Goal: Information Seeking & Learning: Learn about a topic

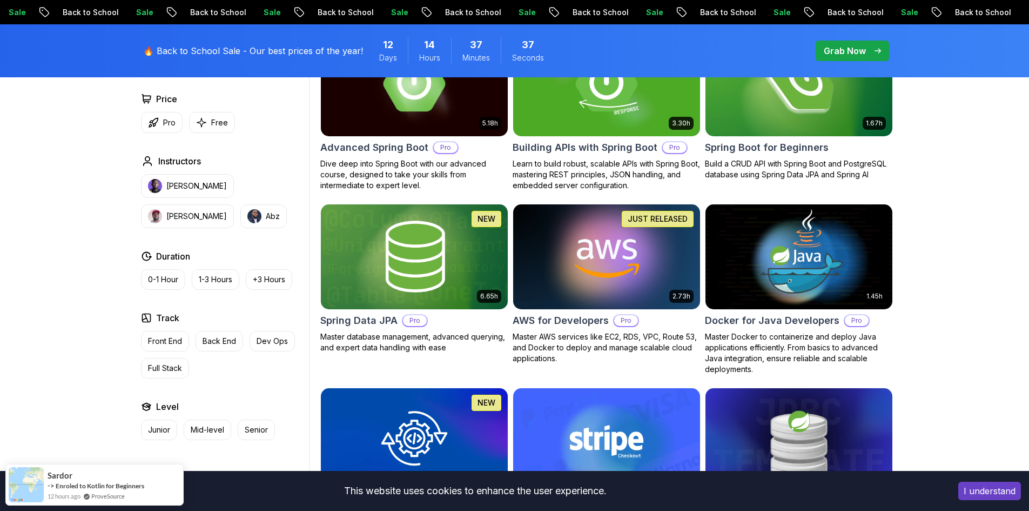
scroll to position [270, 0]
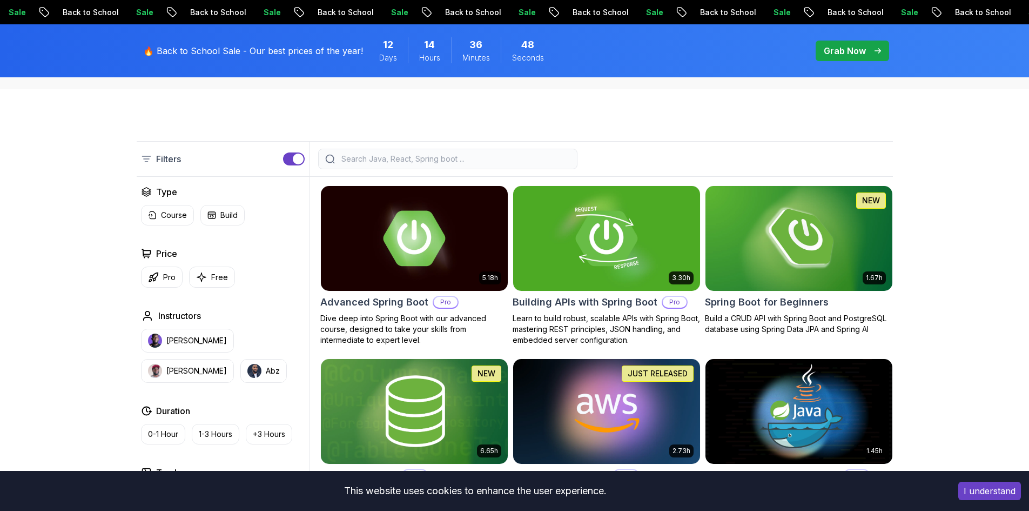
scroll to position [0, 0]
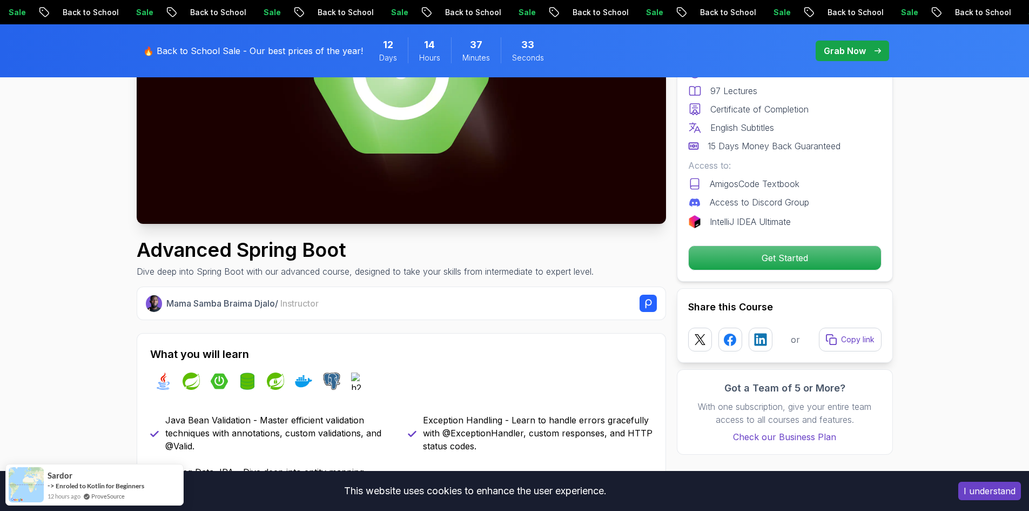
scroll to position [486, 0]
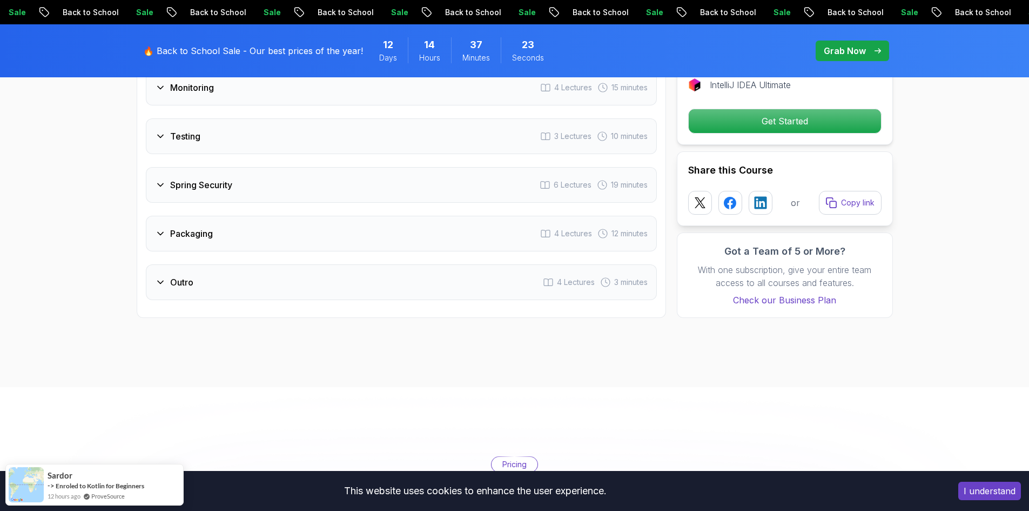
click at [425, 264] on div "Outro 4 Lectures 3 minutes" at bounding box center [401, 282] width 511 height 36
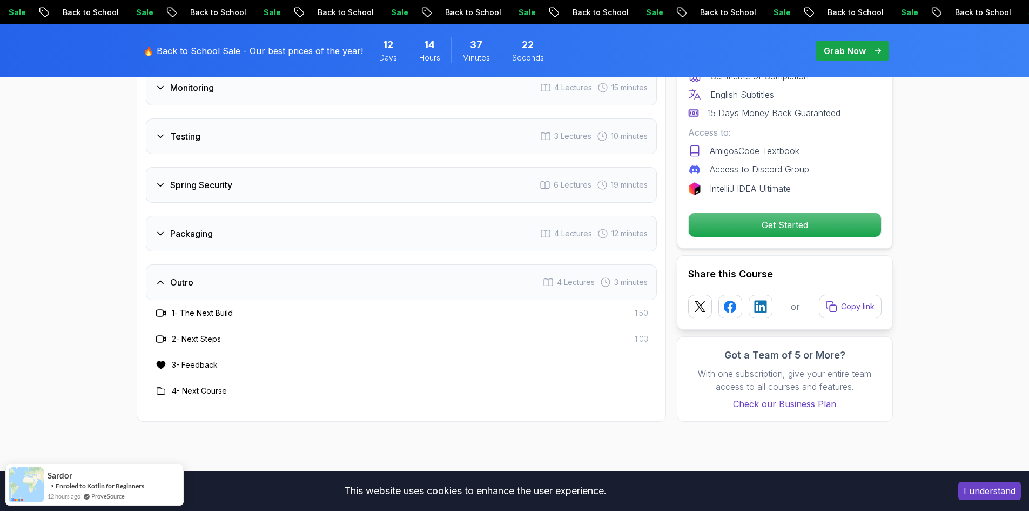
click at [425, 264] on div "Outro 4 Lectures 3 minutes" at bounding box center [401, 282] width 511 height 36
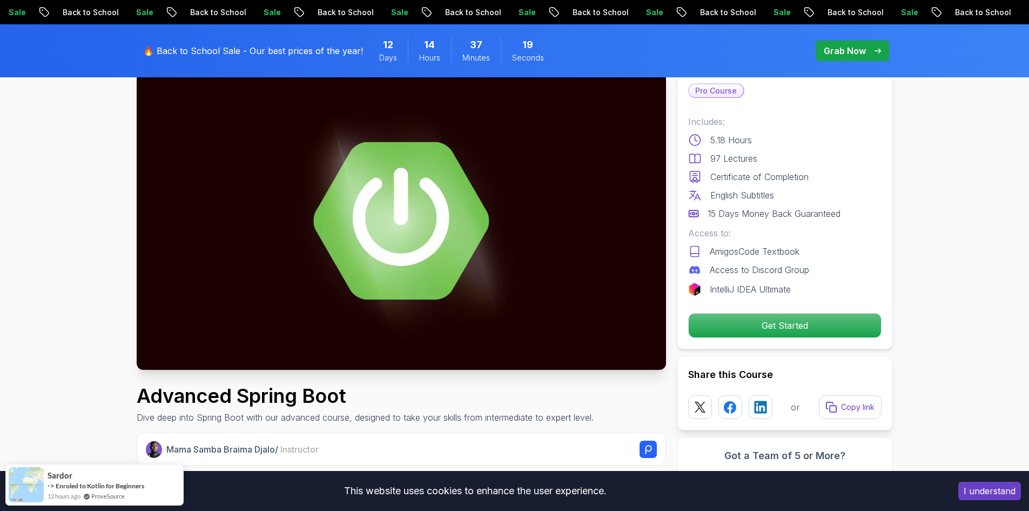
scroll to position [0, 0]
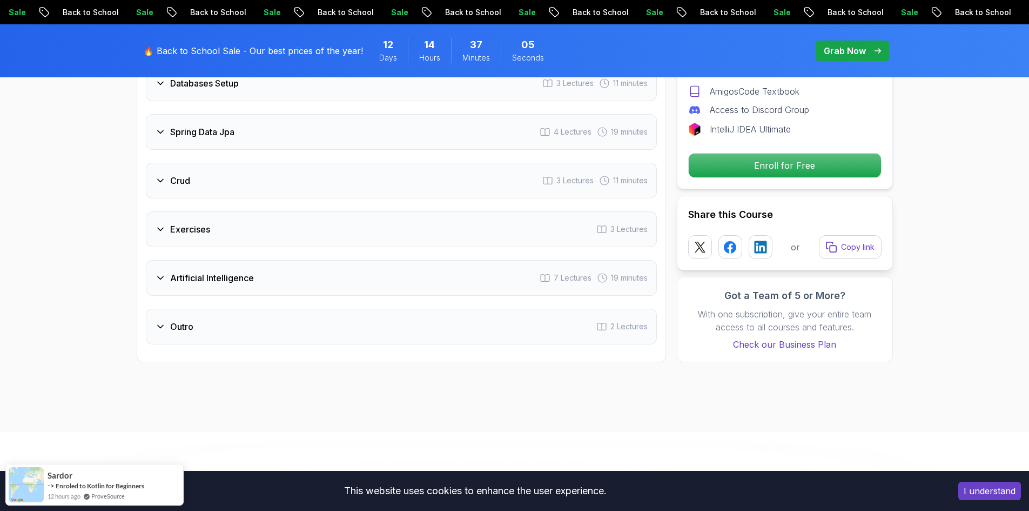
click at [508, 225] on div "Exercises 3 Lectures" at bounding box center [401, 229] width 511 height 36
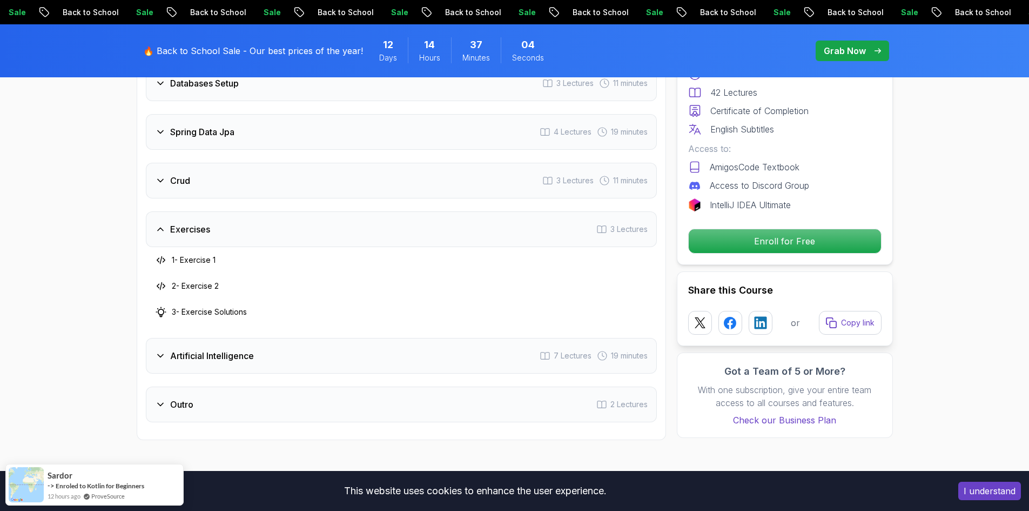
click at [216, 254] on h3 "1 - Exercise 1" at bounding box center [194, 259] width 44 height 11
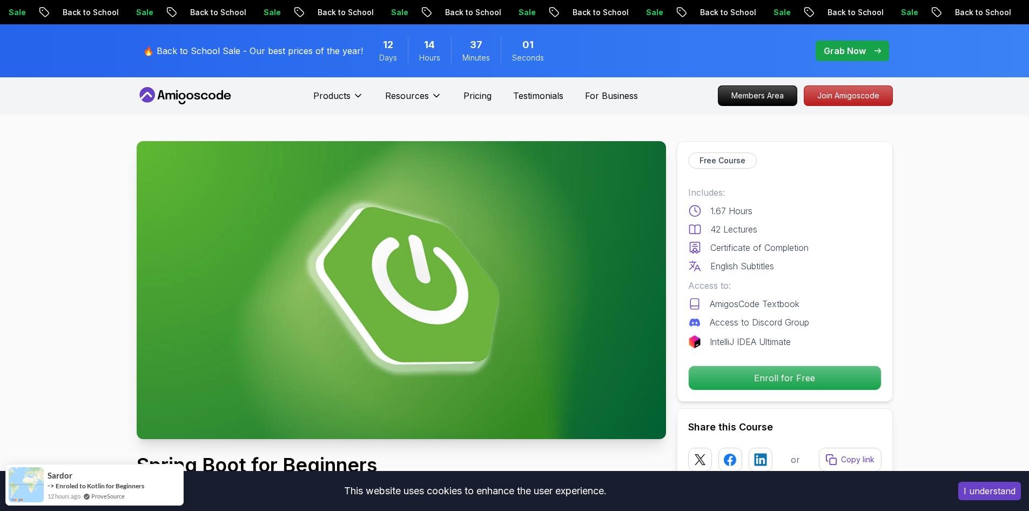
scroll to position [0, 0]
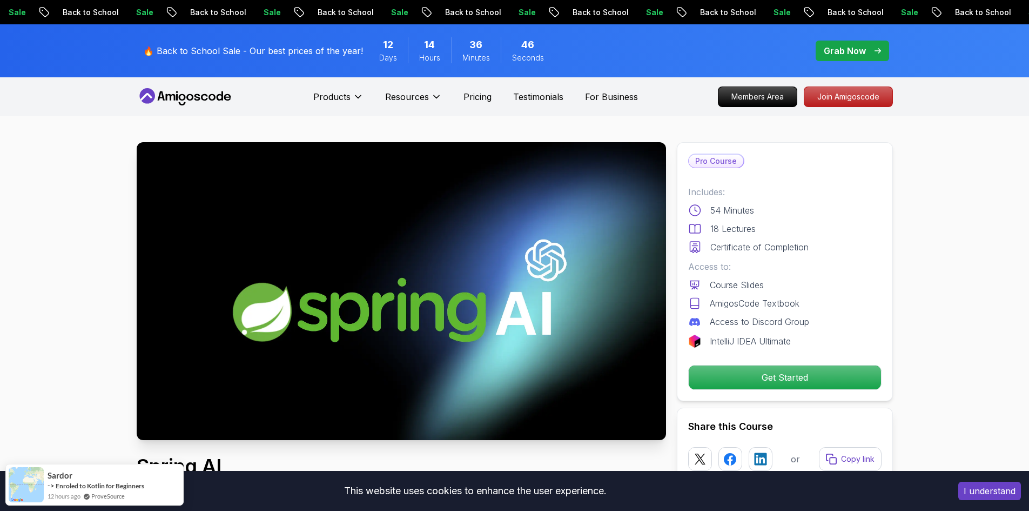
scroll to position [54, 0]
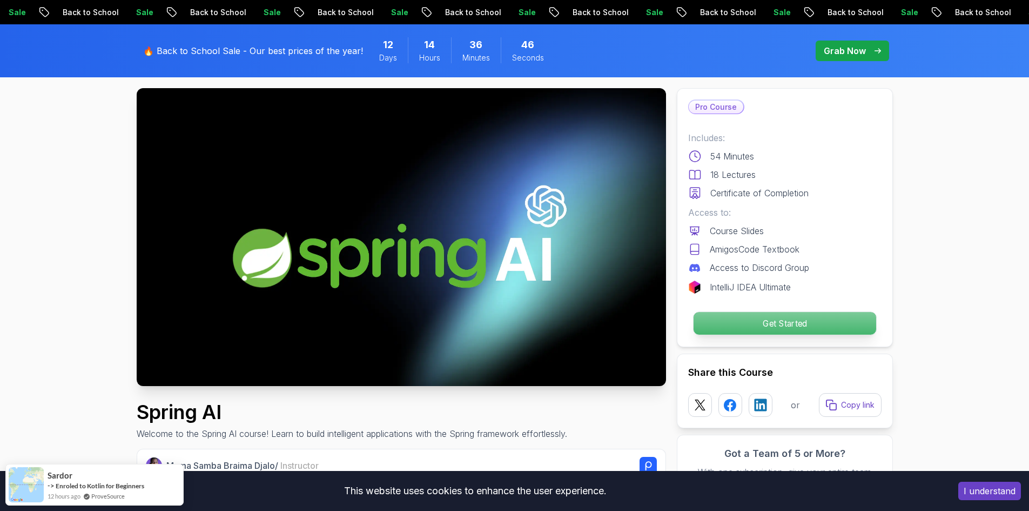
click at [719, 319] on p "Get Started" at bounding box center [784, 323] width 183 height 23
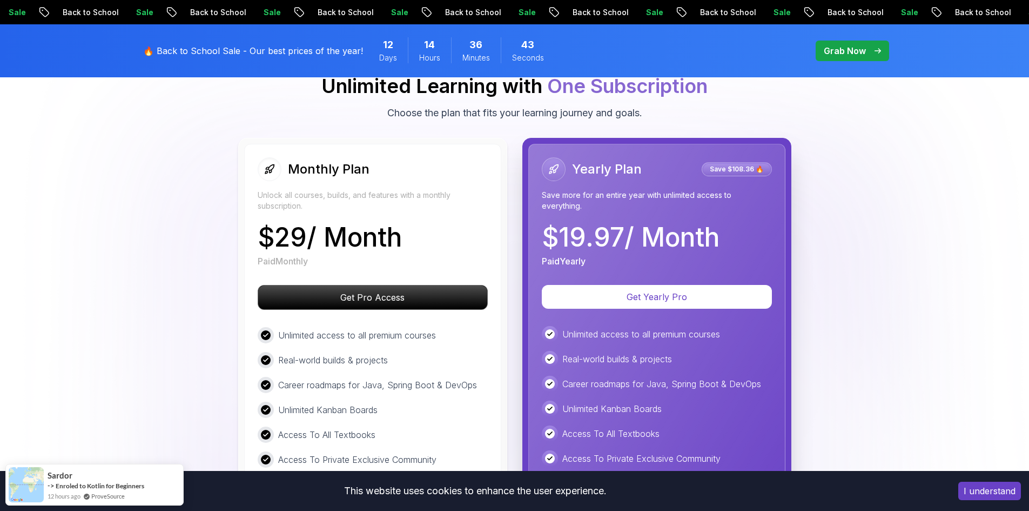
scroll to position [1811, 0]
